Goal: Information Seeking & Learning: Learn about a topic

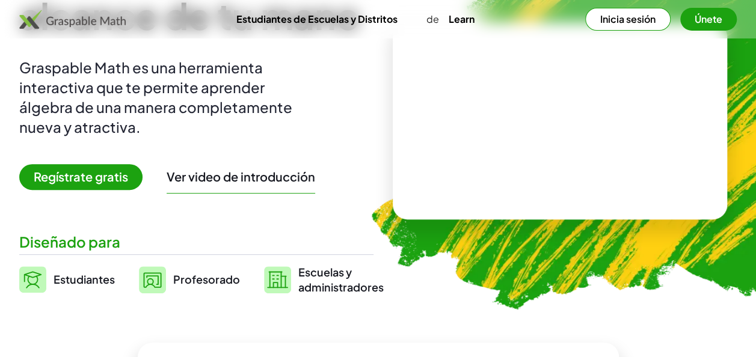
scroll to position [120, 0]
click at [182, 279] on span "Profesorado" at bounding box center [206, 279] width 67 height 14
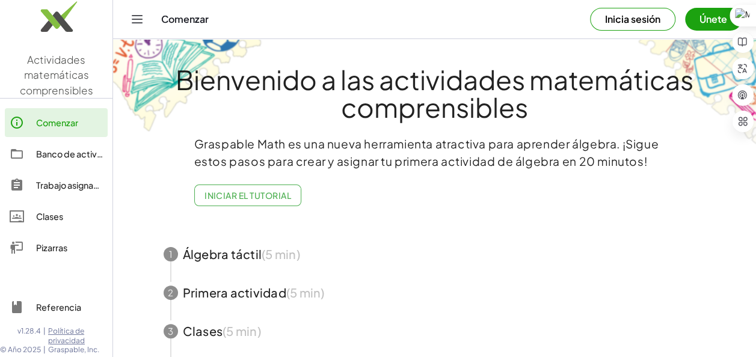
click at [696, 19] on button "Únete" at bounding box center [713, 19] width 56 height 23
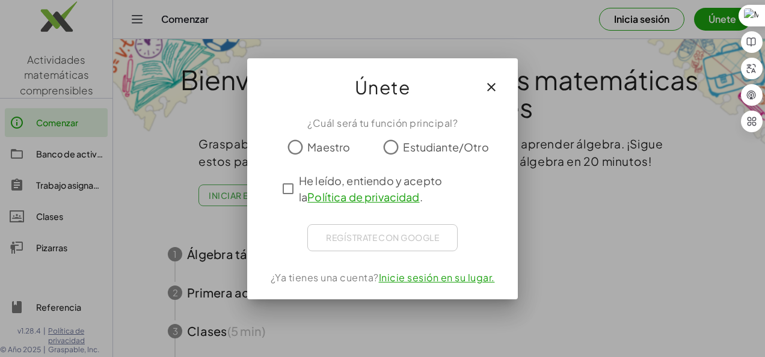
click at [396, 236] on div "Regístrate con Google Acceder con Google Acceder con Google. Se abre en una pes…" at bounding box center [382, 237] width 150 height 27
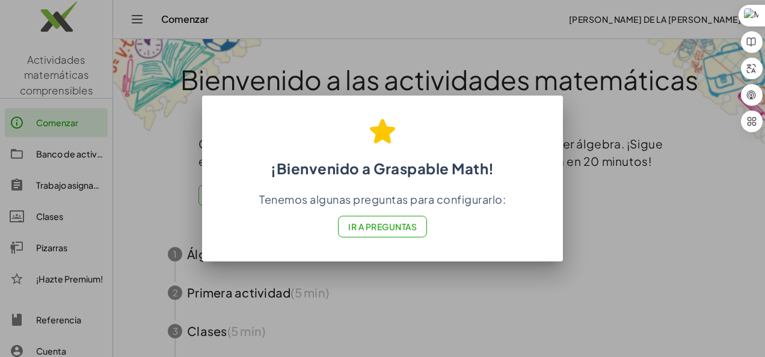
click at [364, 228] on font "Ir a Preguntas" at bounding box center [382, 226] width 69 height 11
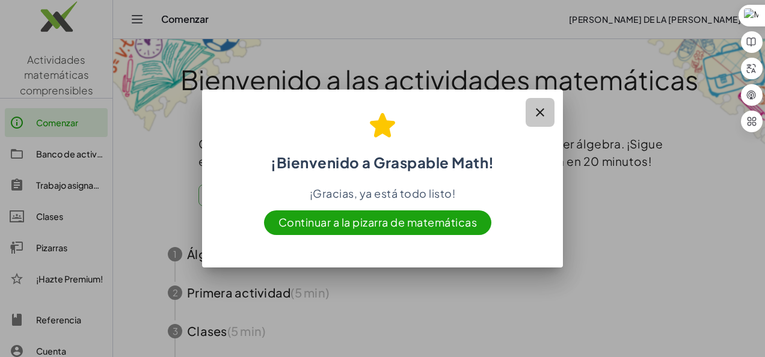
click at [537, 111] on icon "button" at bounding box center [540, 112] width 14 height 14
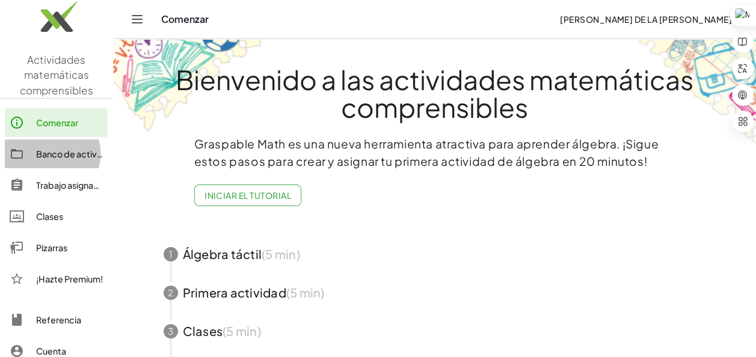
click at [56, 159] on div "Banco de actividades" at bounding box center [69, 154] width 67 height 14
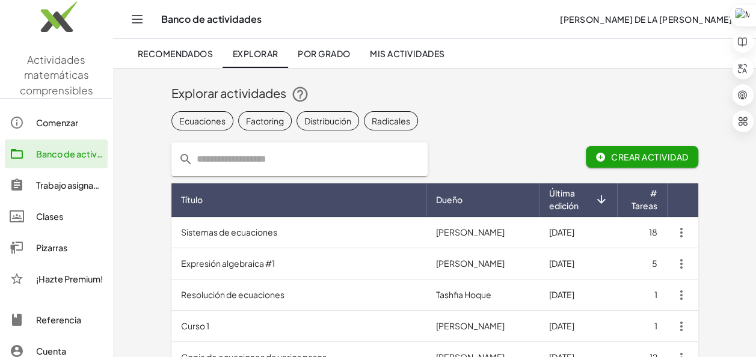
click at [251, 232] on font "Sistemas de ecuaciones" at bounding box center [229, 232] width 96 height 11
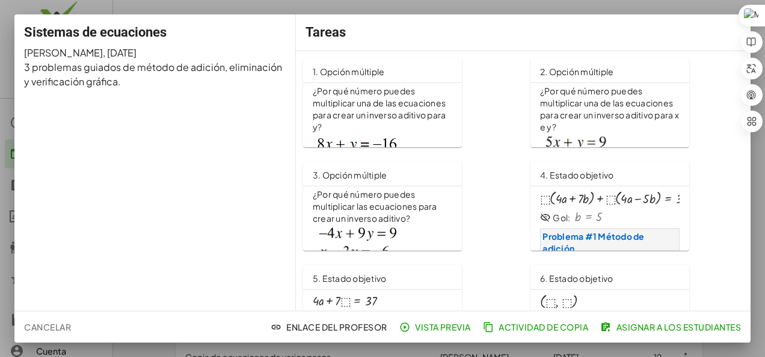
click at [346, 122] on p "¿Por qué número puedes multiplicar una de las ecuaciones para crear un inverso …" at bounding box center [382, 109] width 139 height 48
click at [59, 326] on font "Cancelar" at bounding box center [47, 327] width 47 height 11
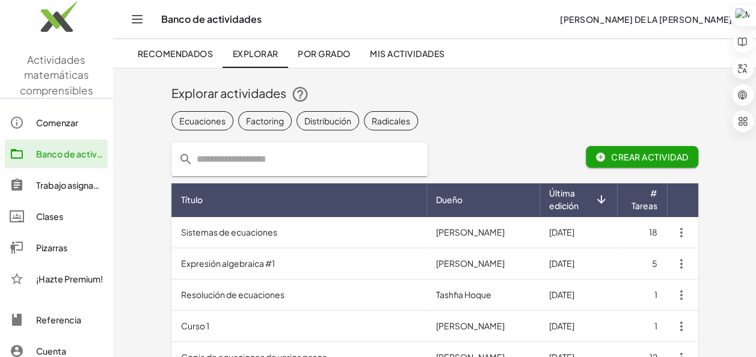
click at [266, 233] on font "Sistemas de ecuaciones" at bounding box center [229, 232] width 96 height 11
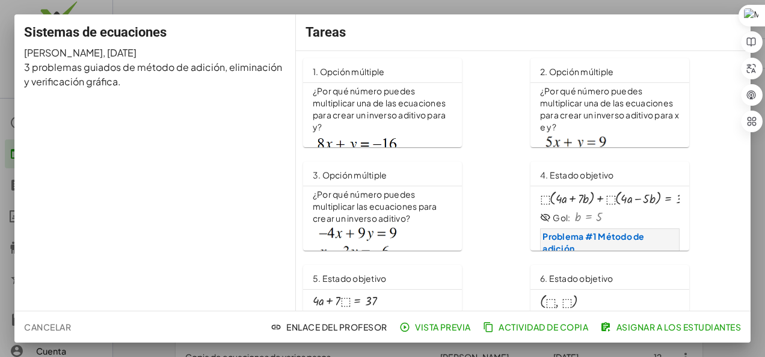
click at [49, 329] on div at bounding box center [382, 178] width 765 height 357
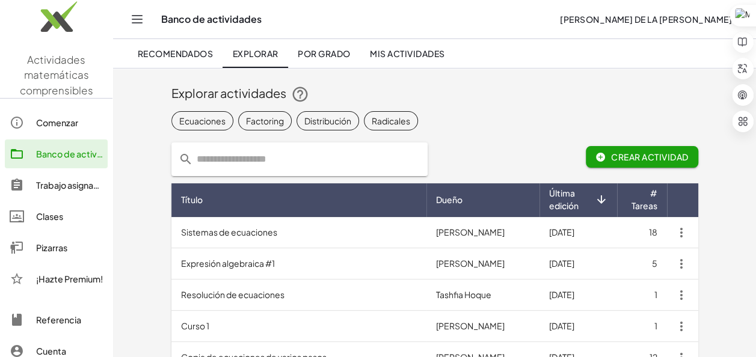
click at [40, 218] on div "Clases" at bounding box center [69, 216] width 67 height 14
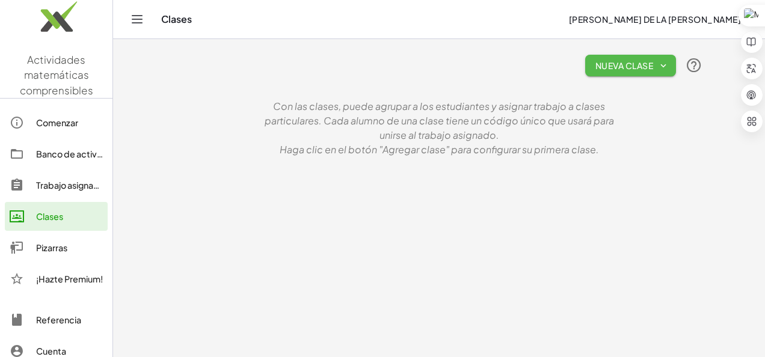
click at [629, 67] on font "Nueva clase" at bounding box center [623, 65] width 58 height 11
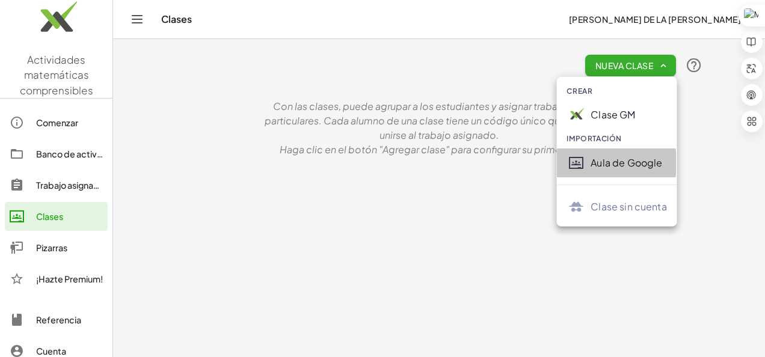
click at [623, 164] on div "Aula de Google" at bounding box center [628, 163] width 76 height 14
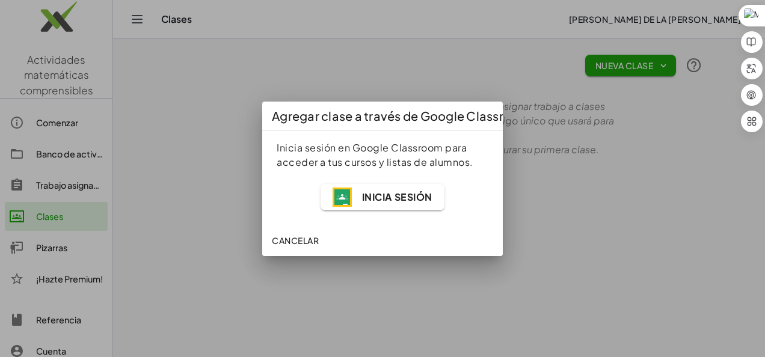
click at [231, 173] on div at bounding box center [382, 178] width 765 height 357
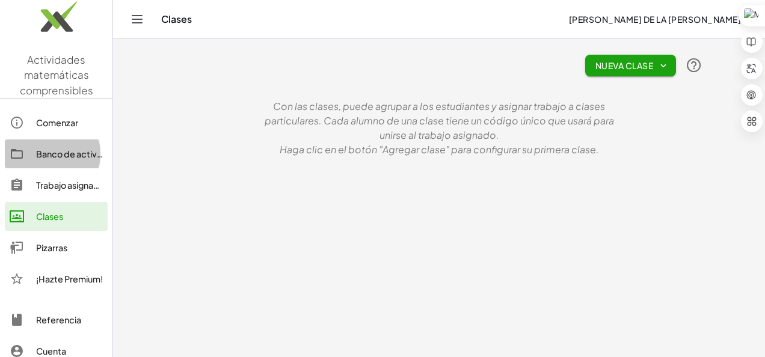
click at [54, 154] on div "Banco de actividades" at bounding box center [69, 154] width 67 height 14
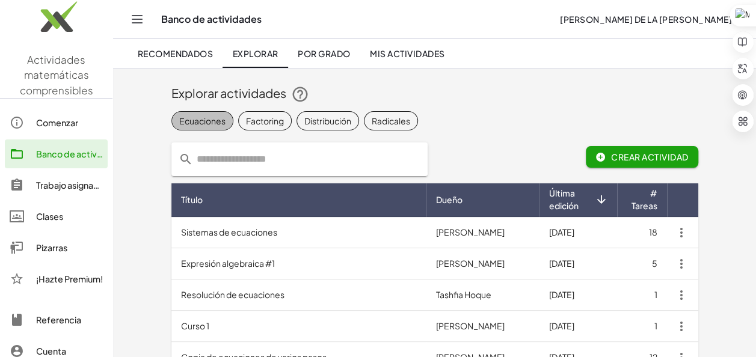
click at [214, 123] on font "Ecuaciones" at bounding box center [202, 120] width 46 height 13
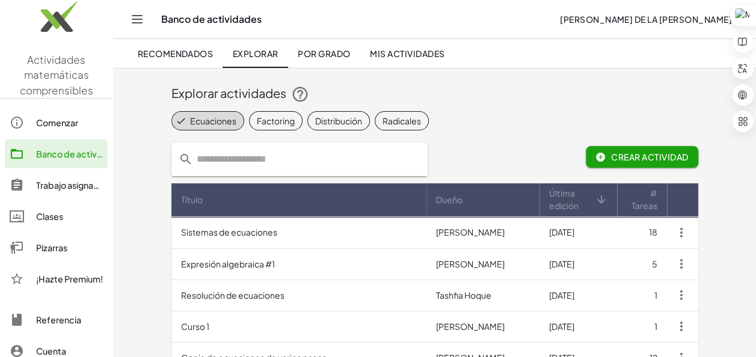
click at [618, 153] on font "Crear actividad" at bounding box center [650, 156] width 78 height 11
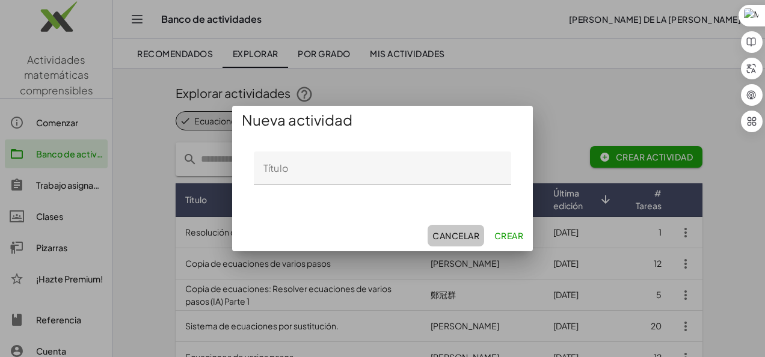
click at [458, 236] on font "Cancelar" at bounding box center [455, 235] width 47 height 11
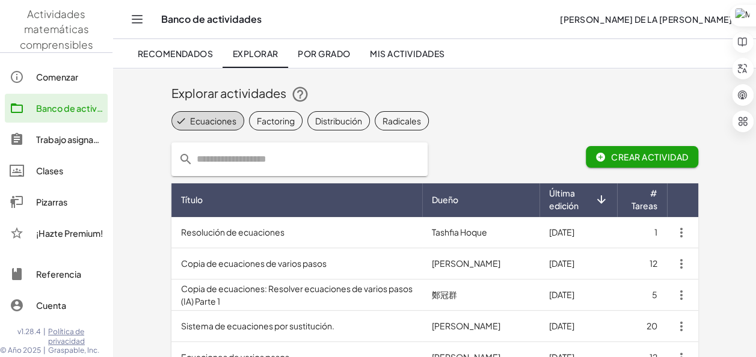
scroll to position [46, 0]
click at [340, 49] on font "Por grado" at bounding box center [324, 53] width 53 height 11
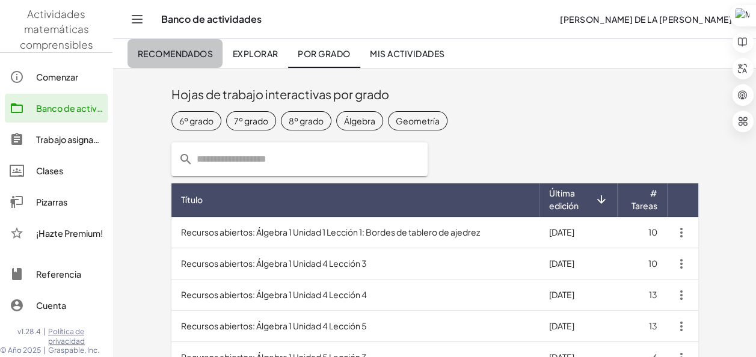
click at [160, 48] on font "Recomendados" at bounding box center [175, 53] width 76 height 11
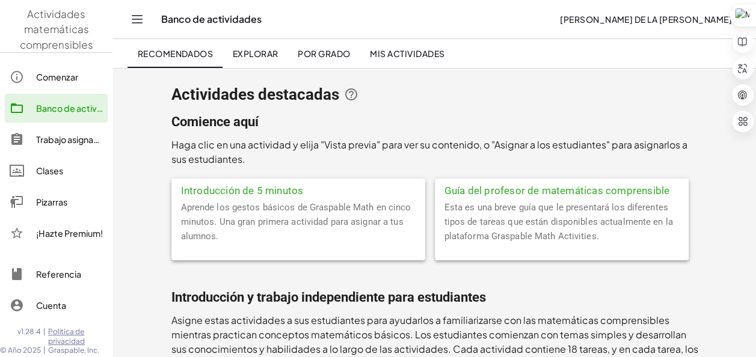
click at [127, 39] on link "Recomendados" at bounding box center [174, 53] width 95 height 29
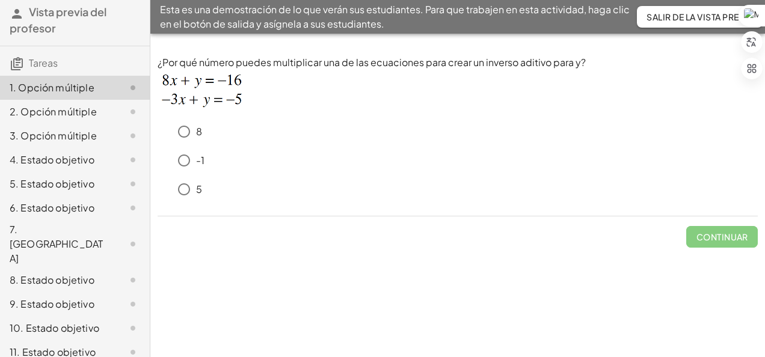
scroll to position [60, 0]
